Goal: Task Accomplishment & Management: Manage account settings

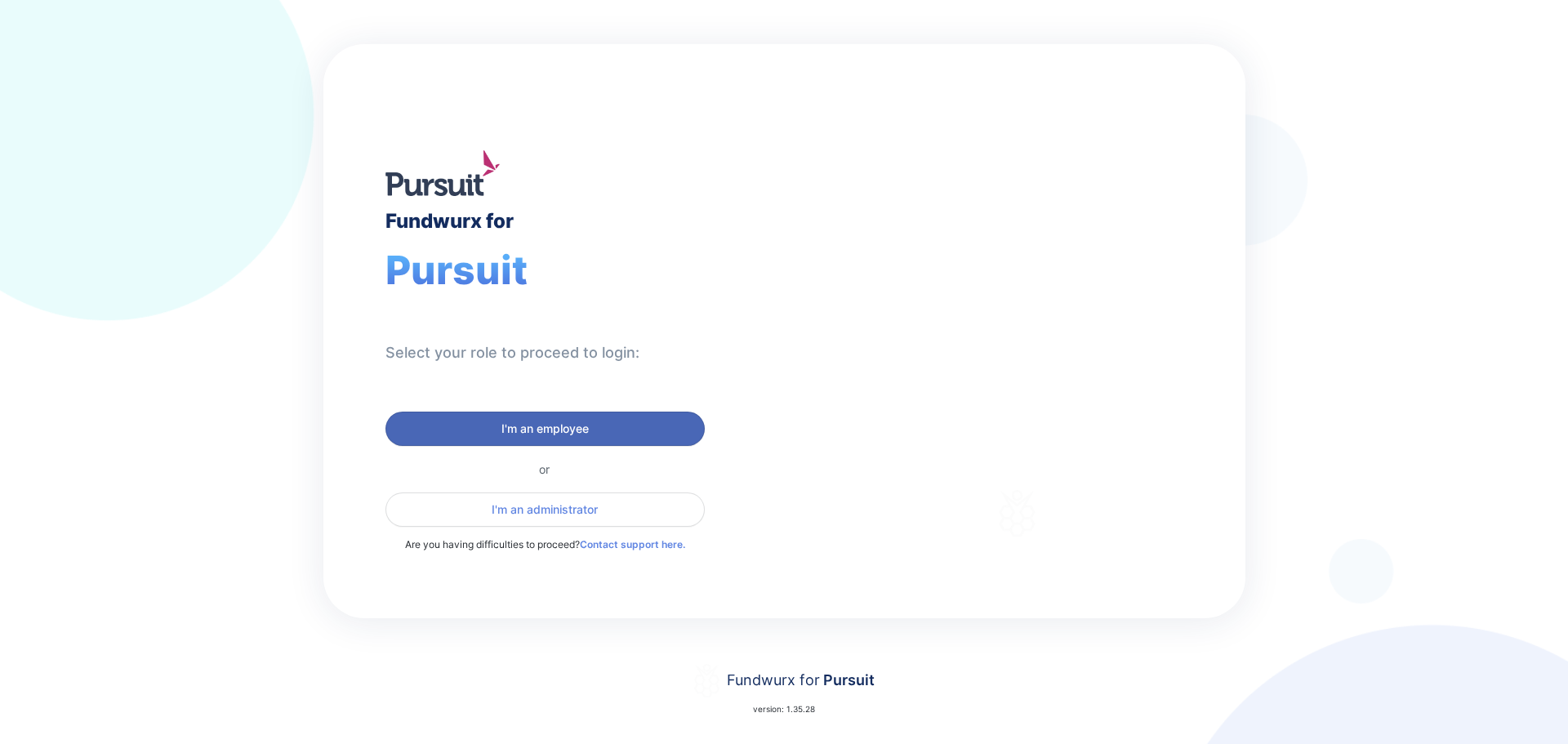
click at [549, 425] on span "I'm an employee" at bounding box center [545, 429] width 87 height 16
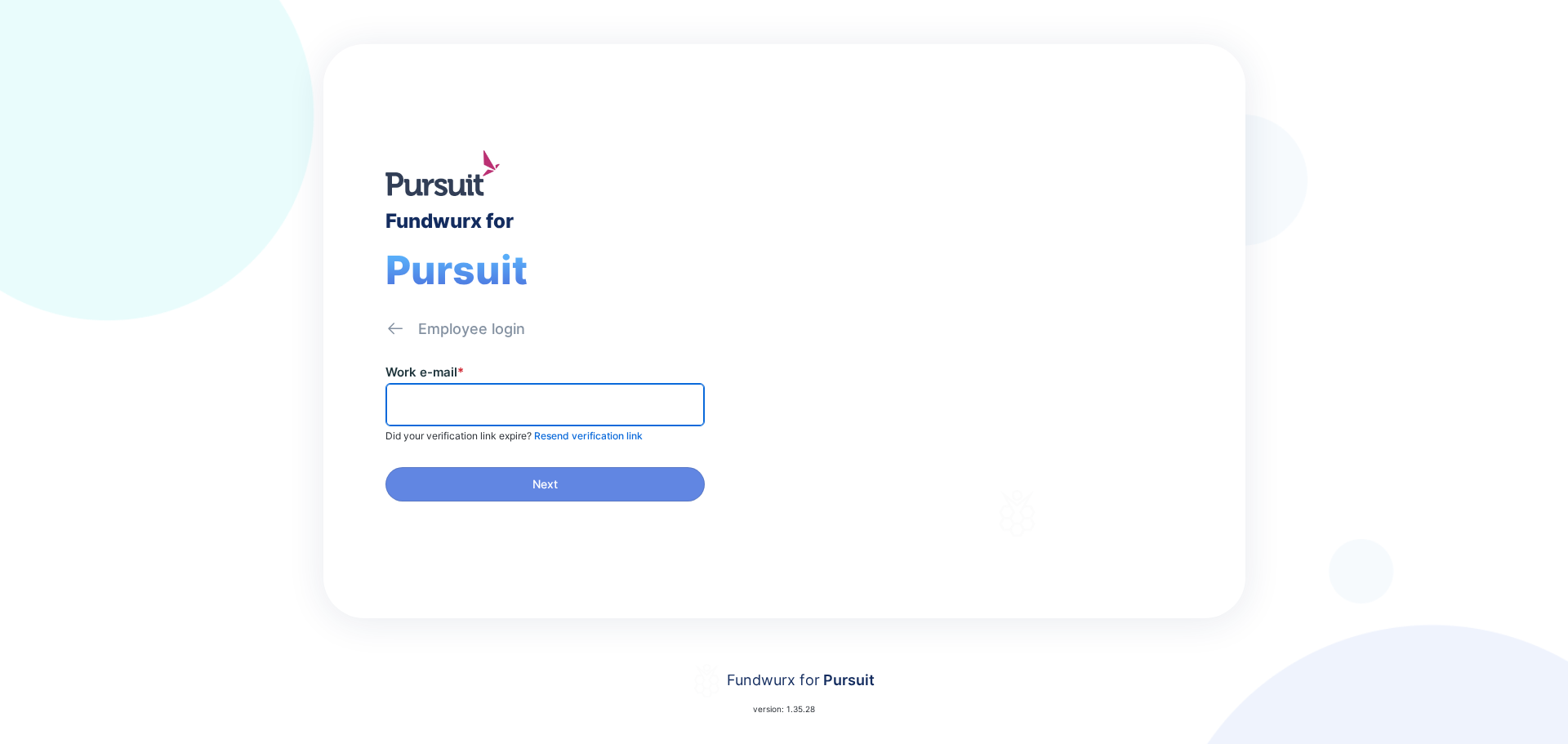
click at [532, 403] on input "text" at bounding box center [545, 405] width 305 height 25
type input "**********"
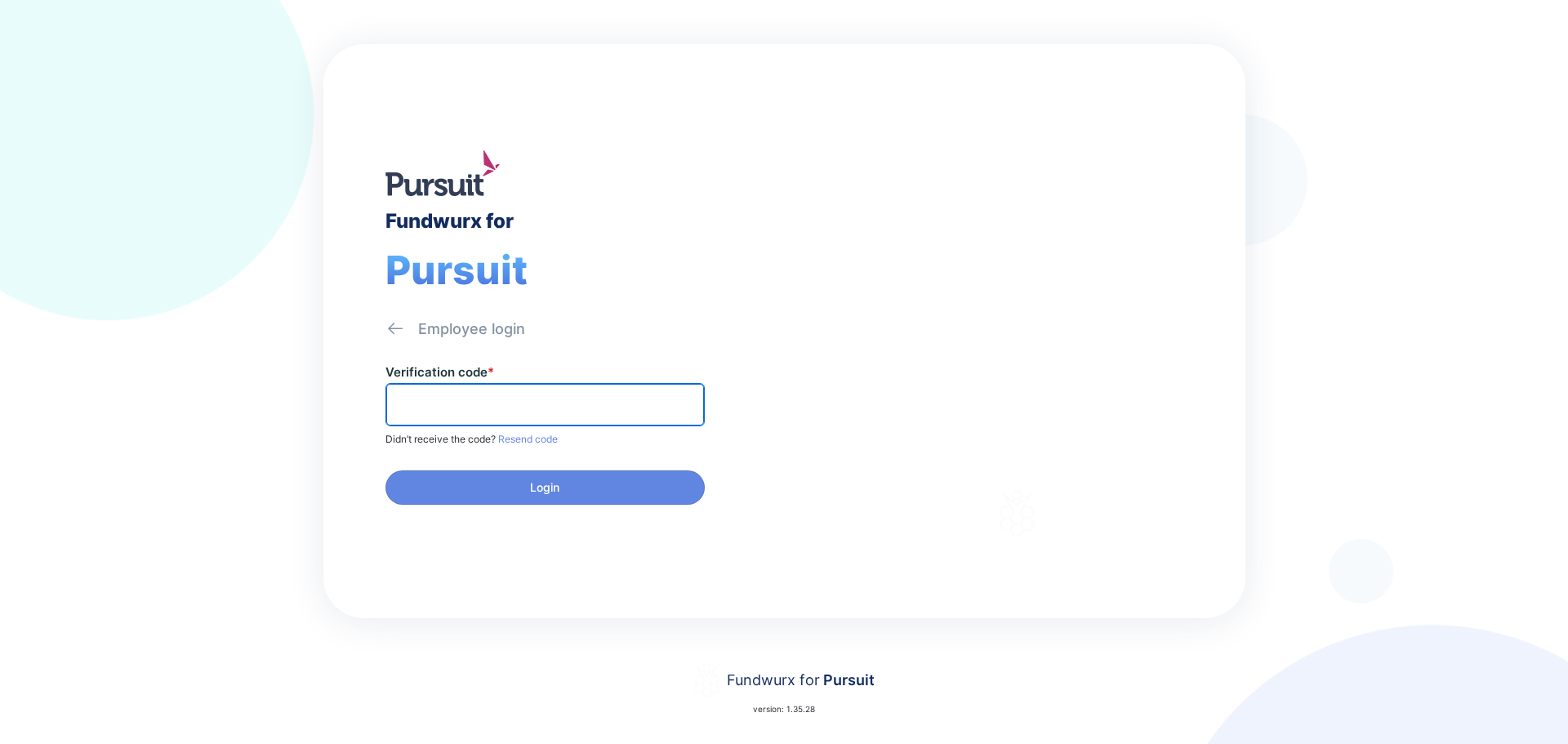
click at [516, 403] on input "text" at bounding box center [545, 405] width 305 height 25
type input "******"
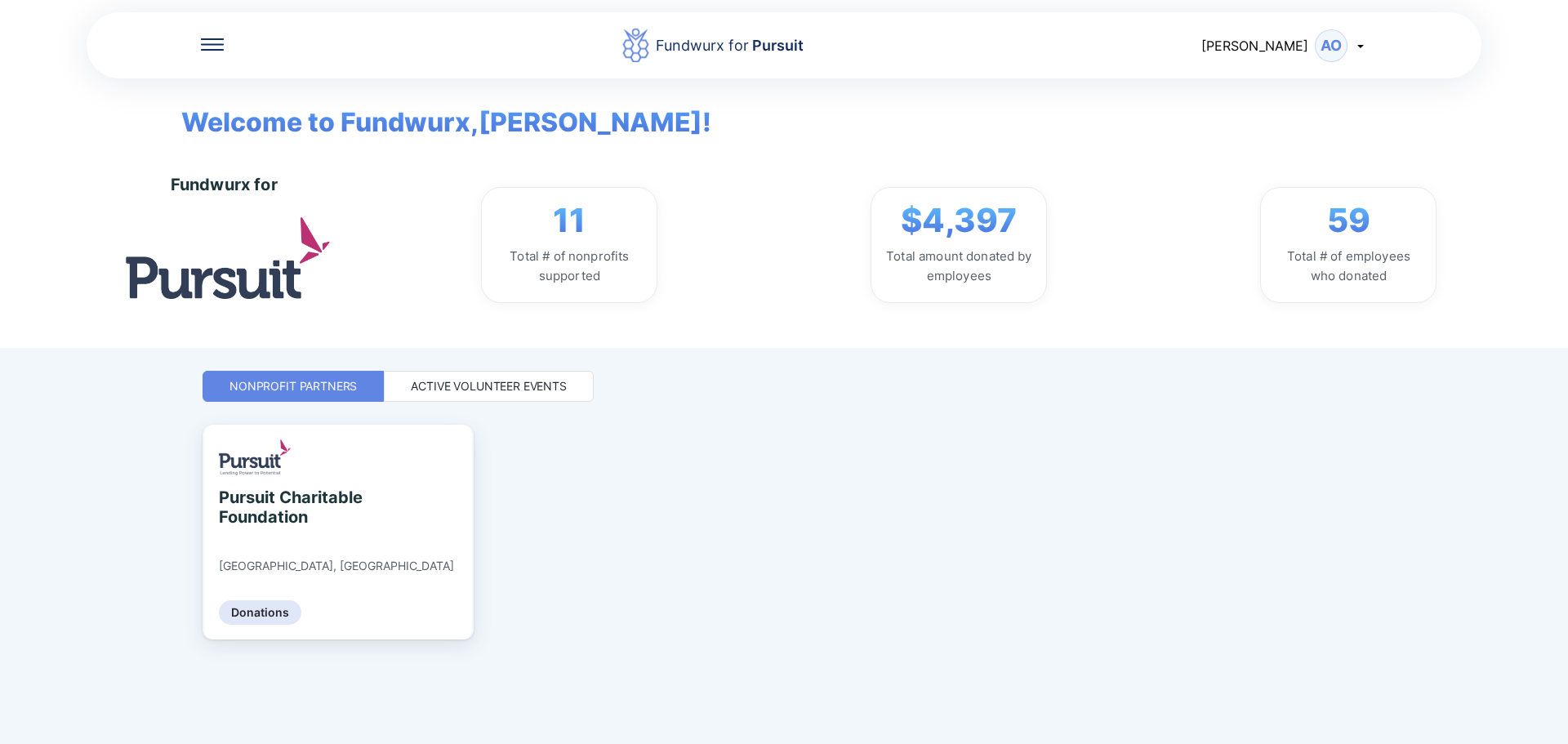
click at [520, 383] on div "Active Volunteer Events" at bounding box center [489, 386] width 156 height 16
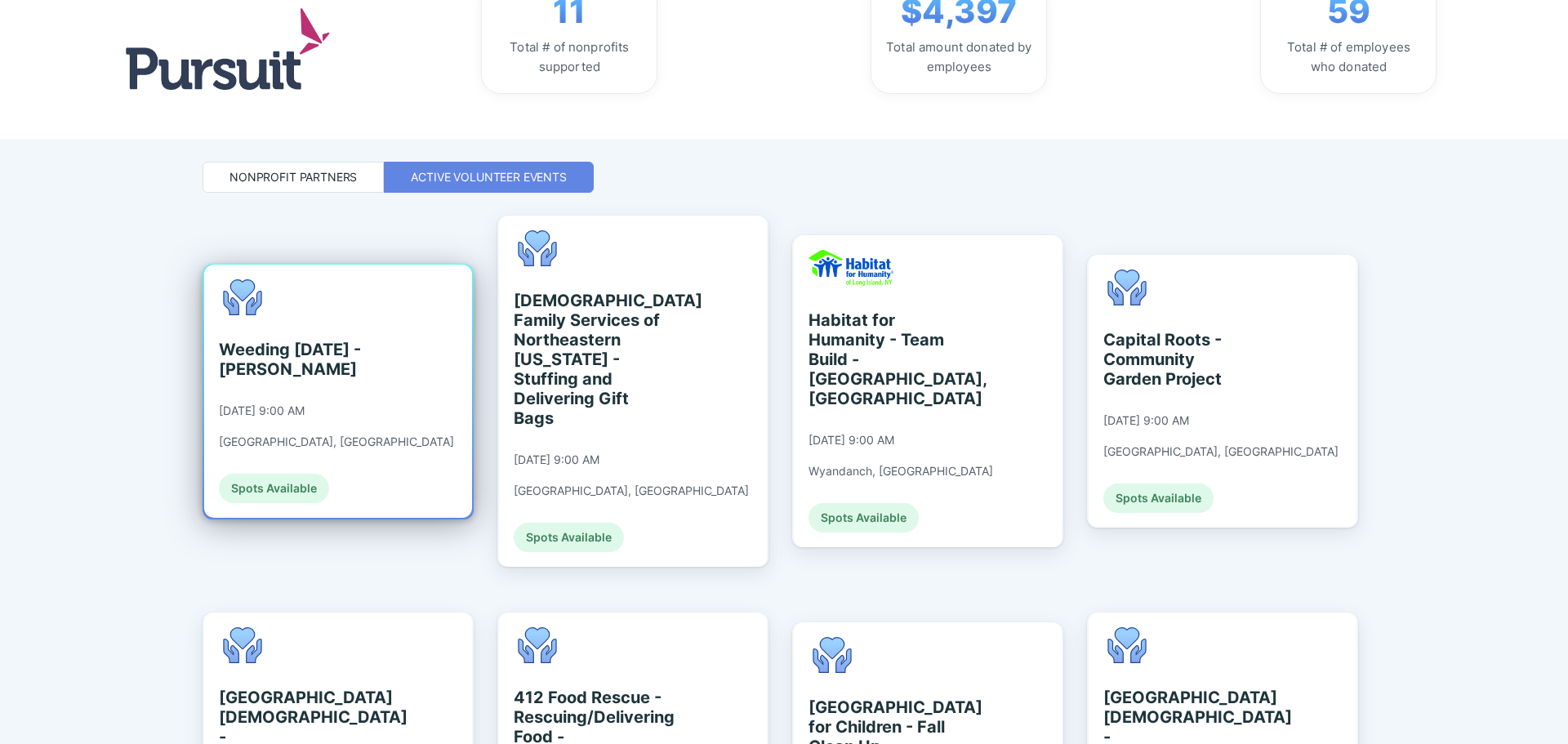
scroll to position [245, 0]
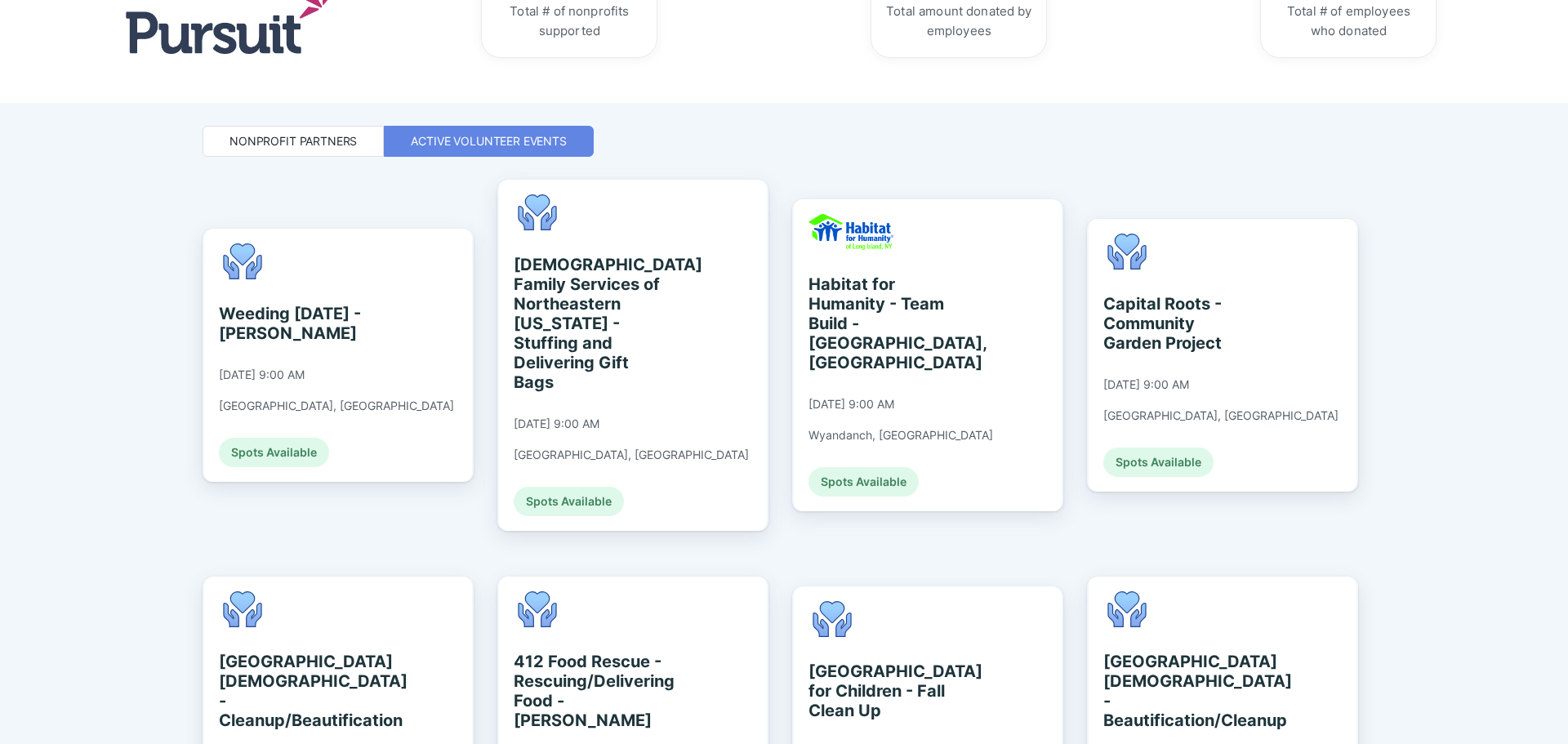
click at [275, 138] on div "Nonprofit Partners" at bounding box center [293, 141] width 128 height 16
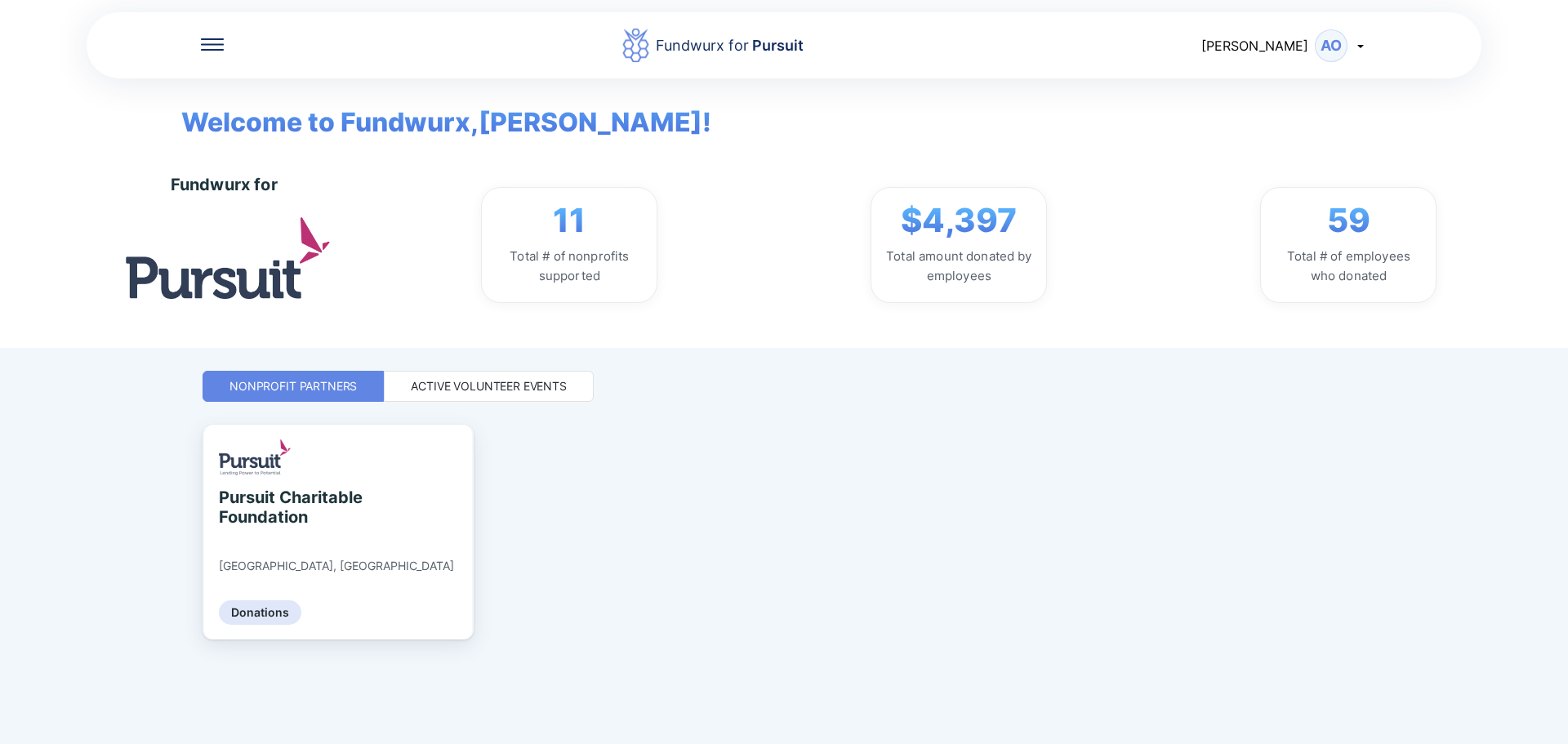
click at [483, 377] on div "Active Volunteer Events" at bounding box center [489, 386] width 210 height 31
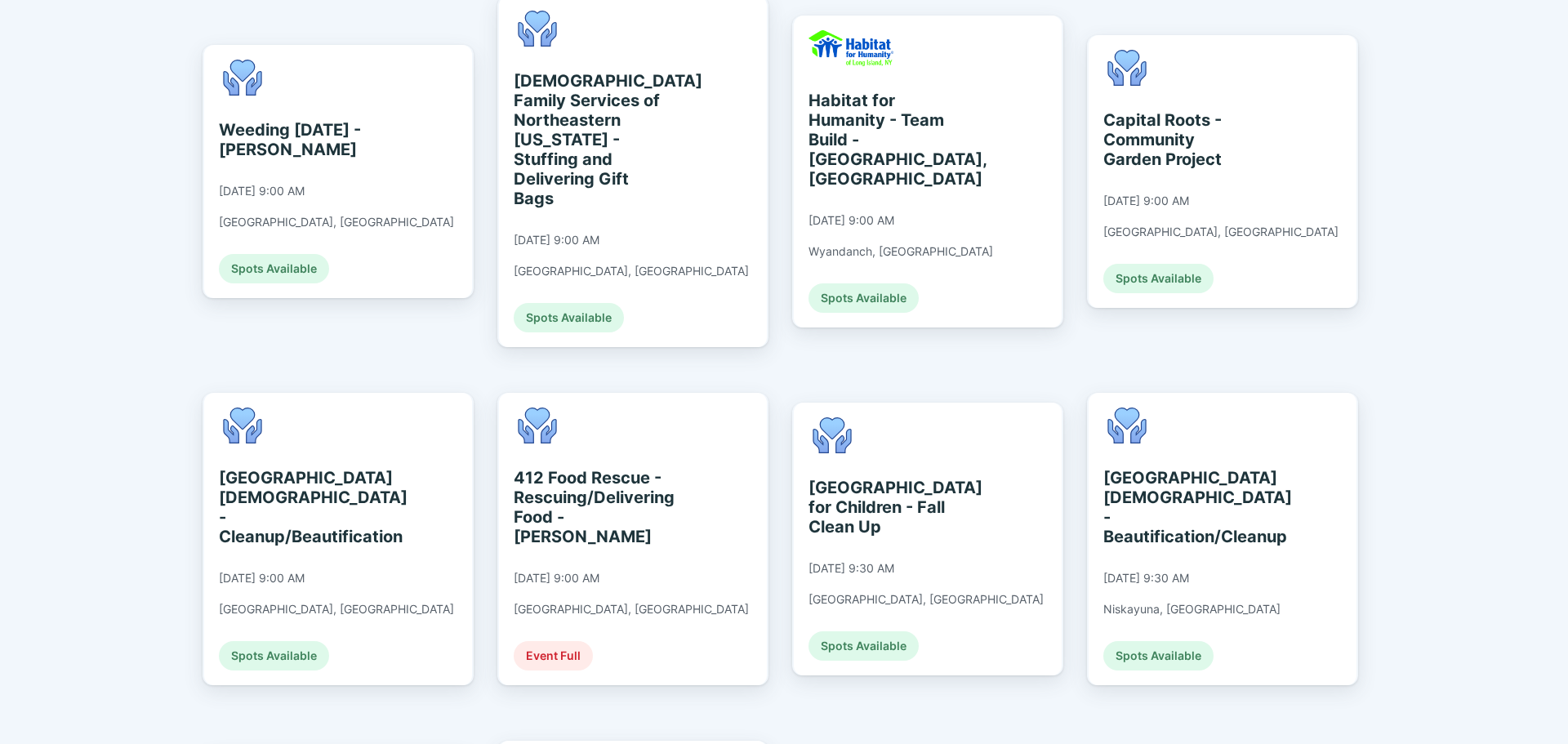
scroll to position [248, 0]
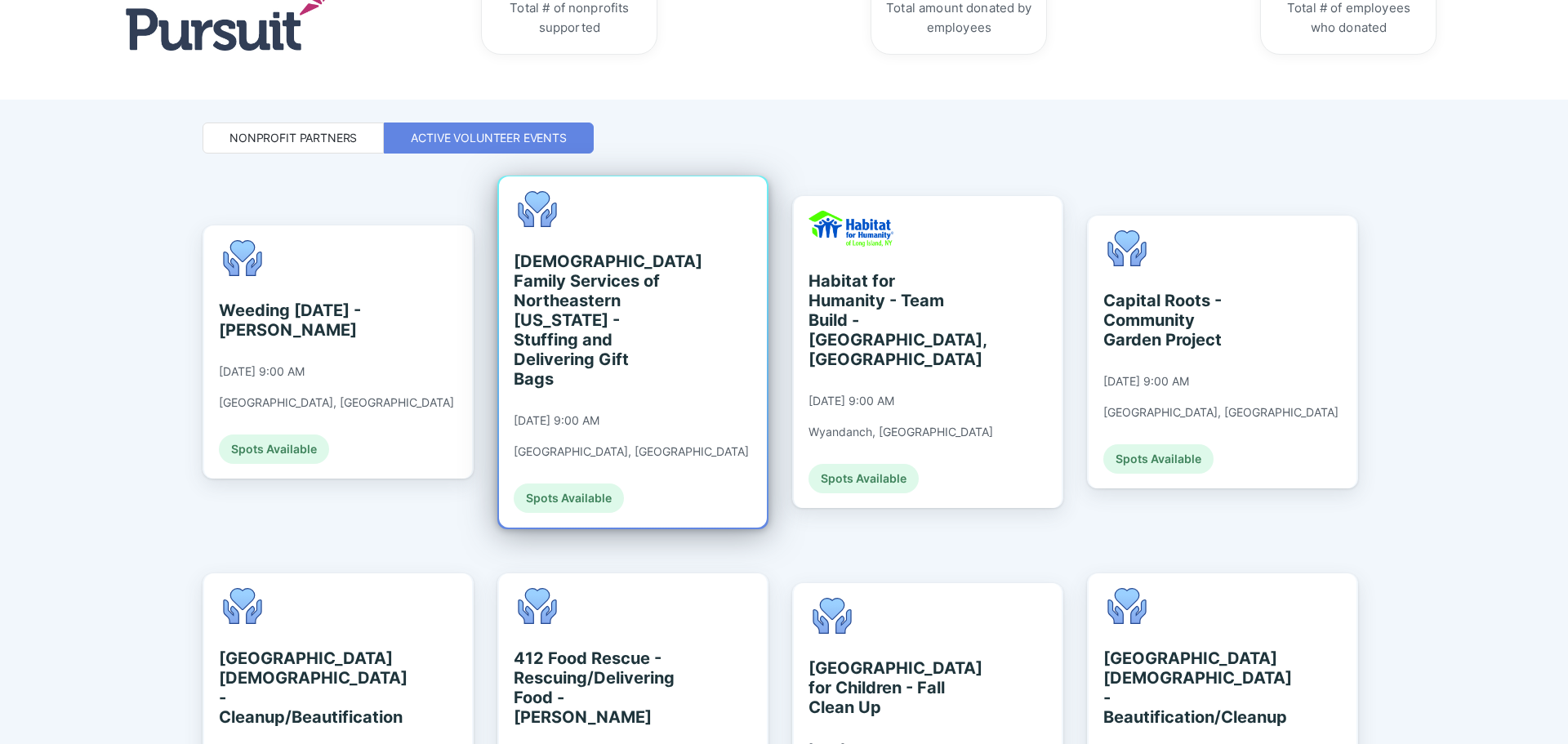
click at [638, 367] on div "[DEMOGRAPHIC_DATA] Family Services of Northeastern [US_STATE] - Stuffing and De…" at bounding box center [588, 320] width 150 height 137
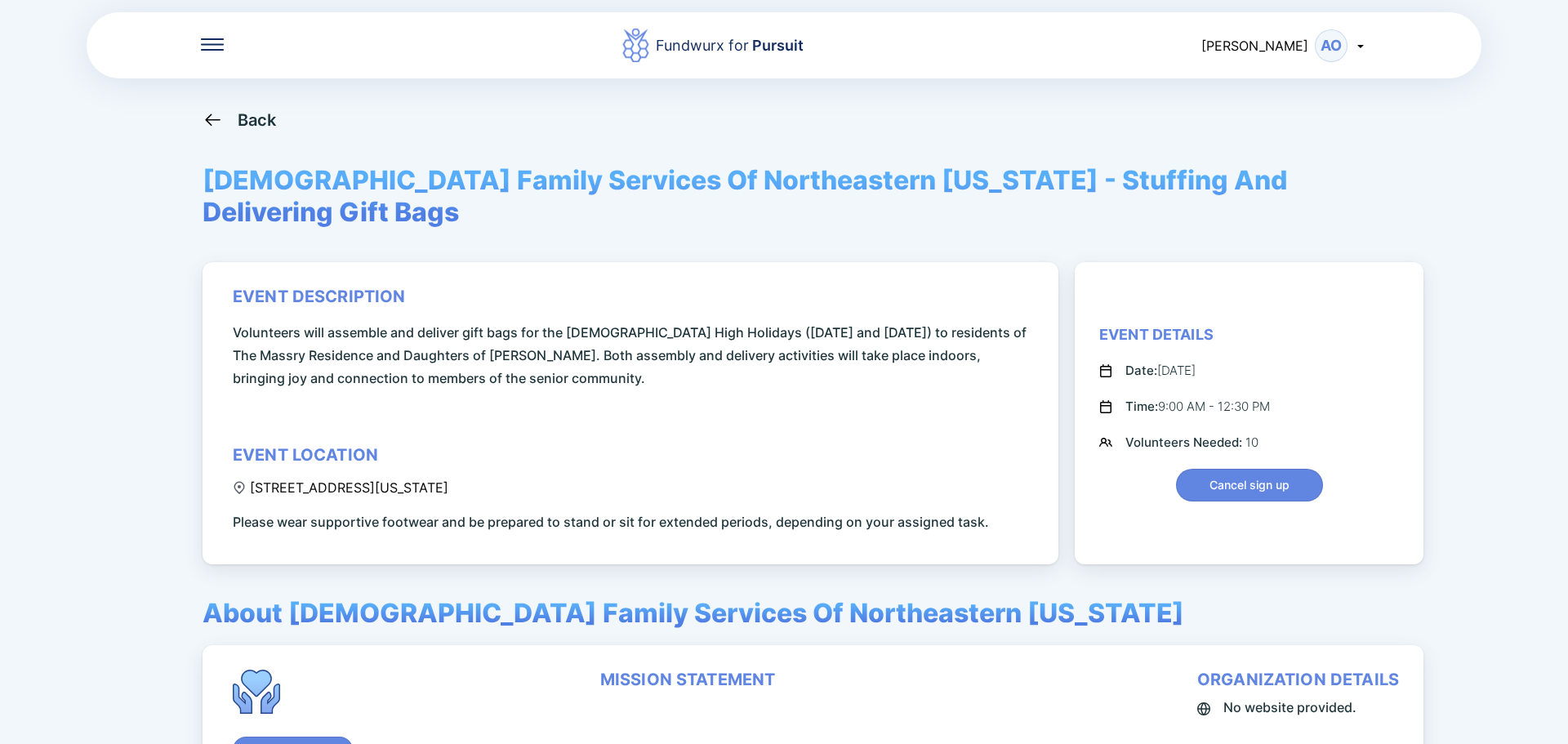
click at [1319, 42] on div "AO" at bounding box center [1331, 45] width 33 height 33
click at [1259, 133] on div "Log out" at bounding box center [1265, 130] width 48 height 16
